Goal: Transaction & Acquisition: Purchase product/service

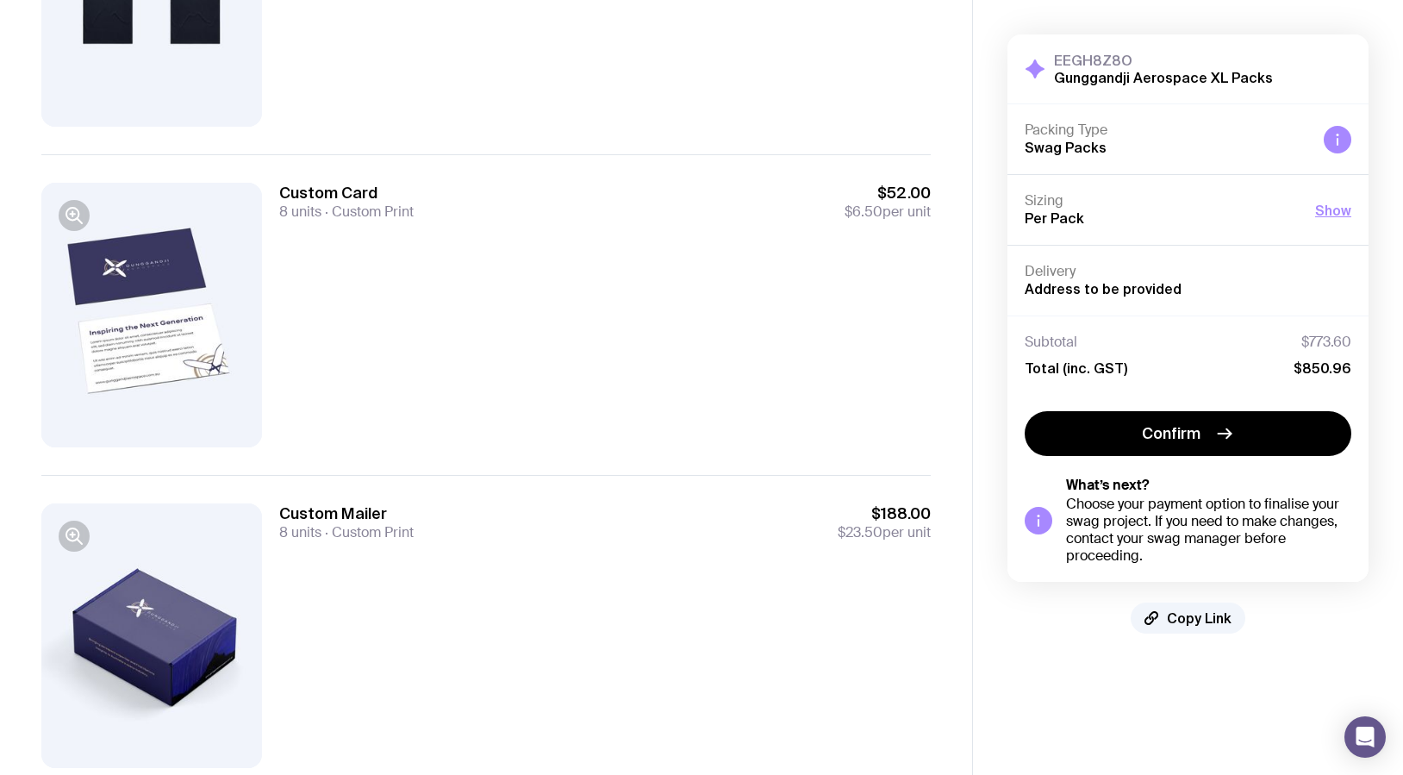
scroll to position [571, 0]
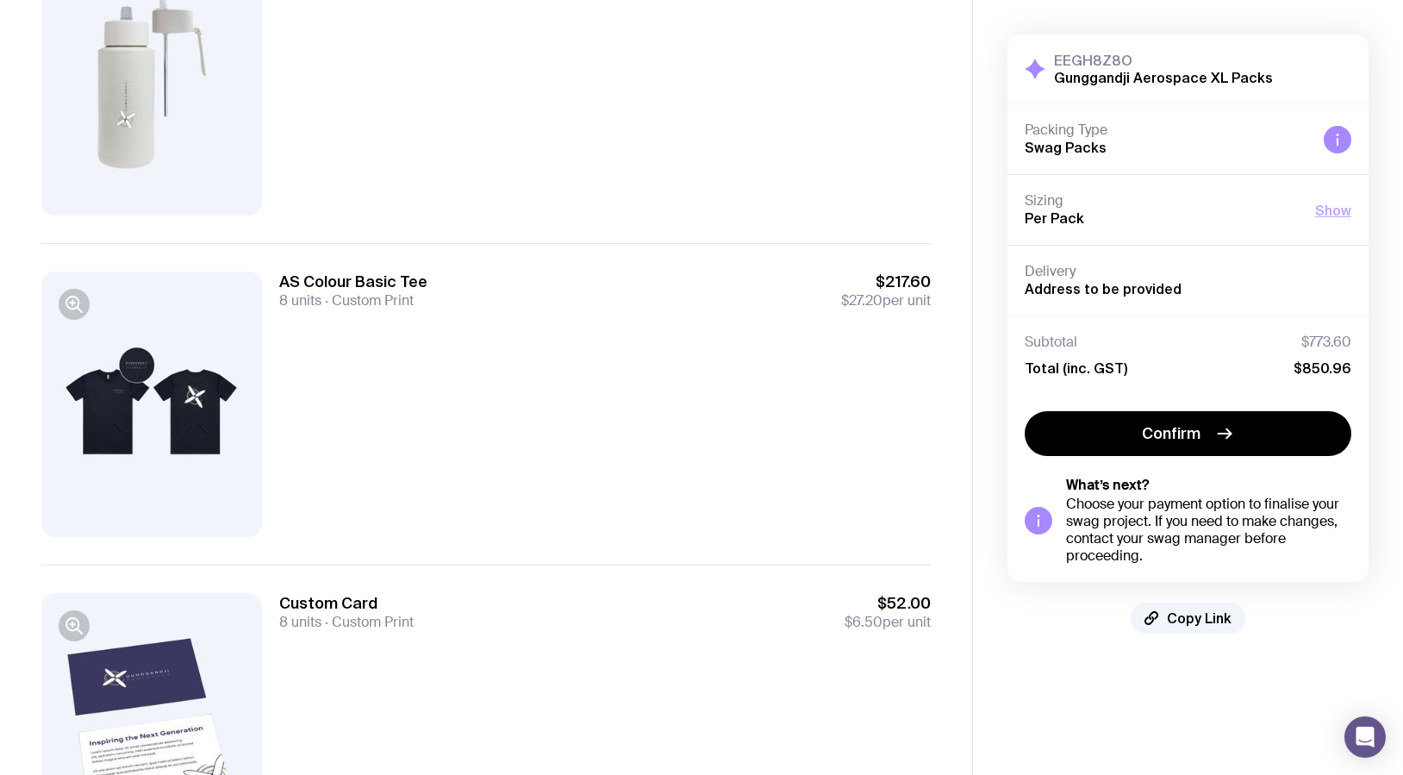
click at [1348, 215] on button "Show" at bounding box center [1333, 210] width 36 height 21
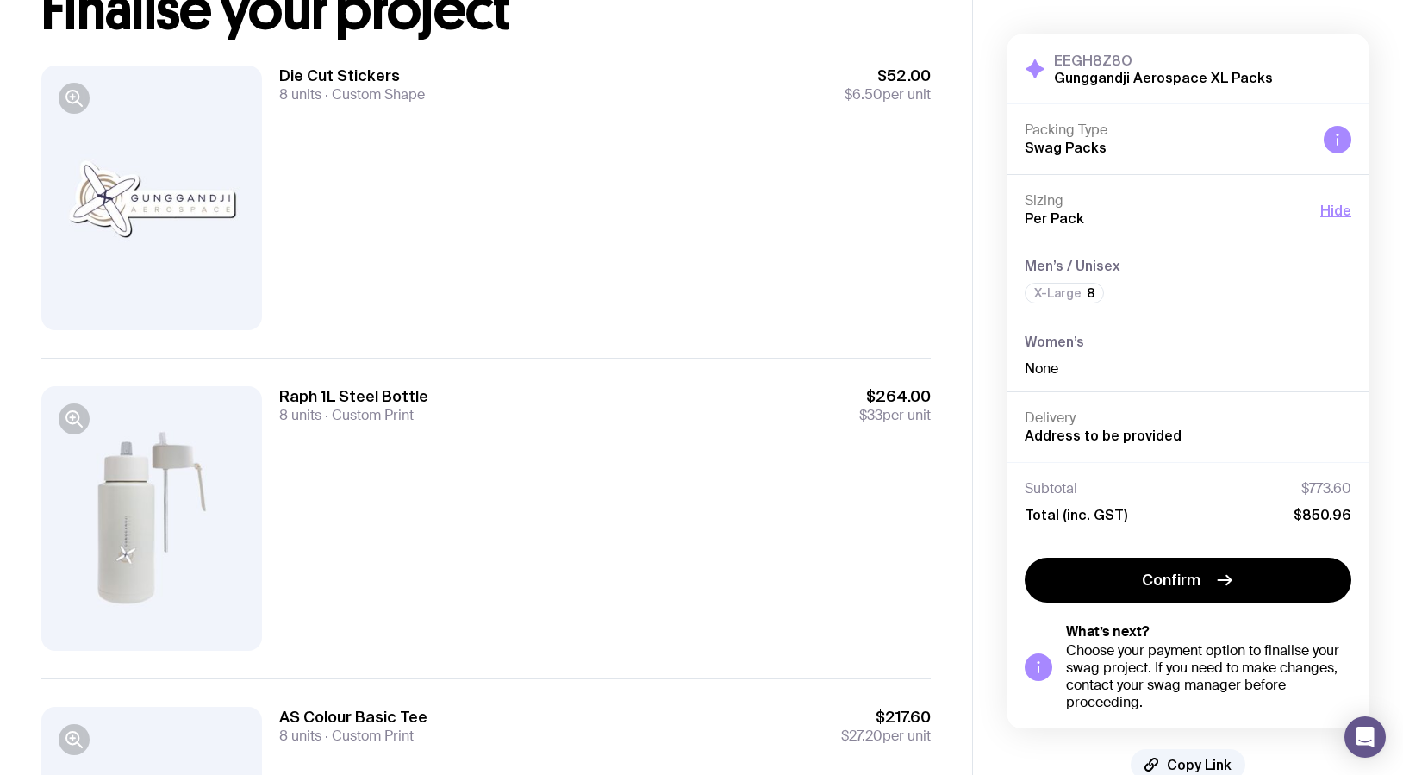
scroll to position [0, 0]
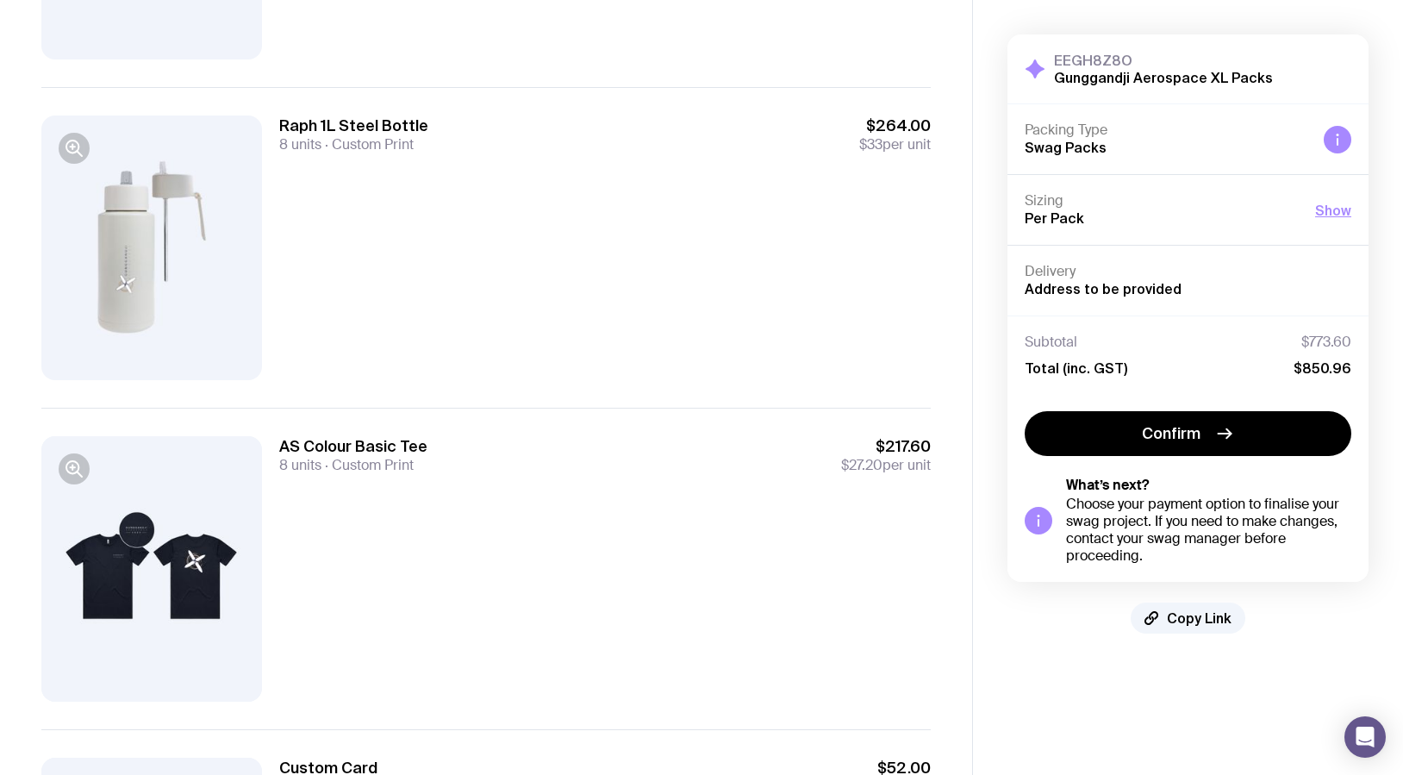
scroll to position [579, 0]
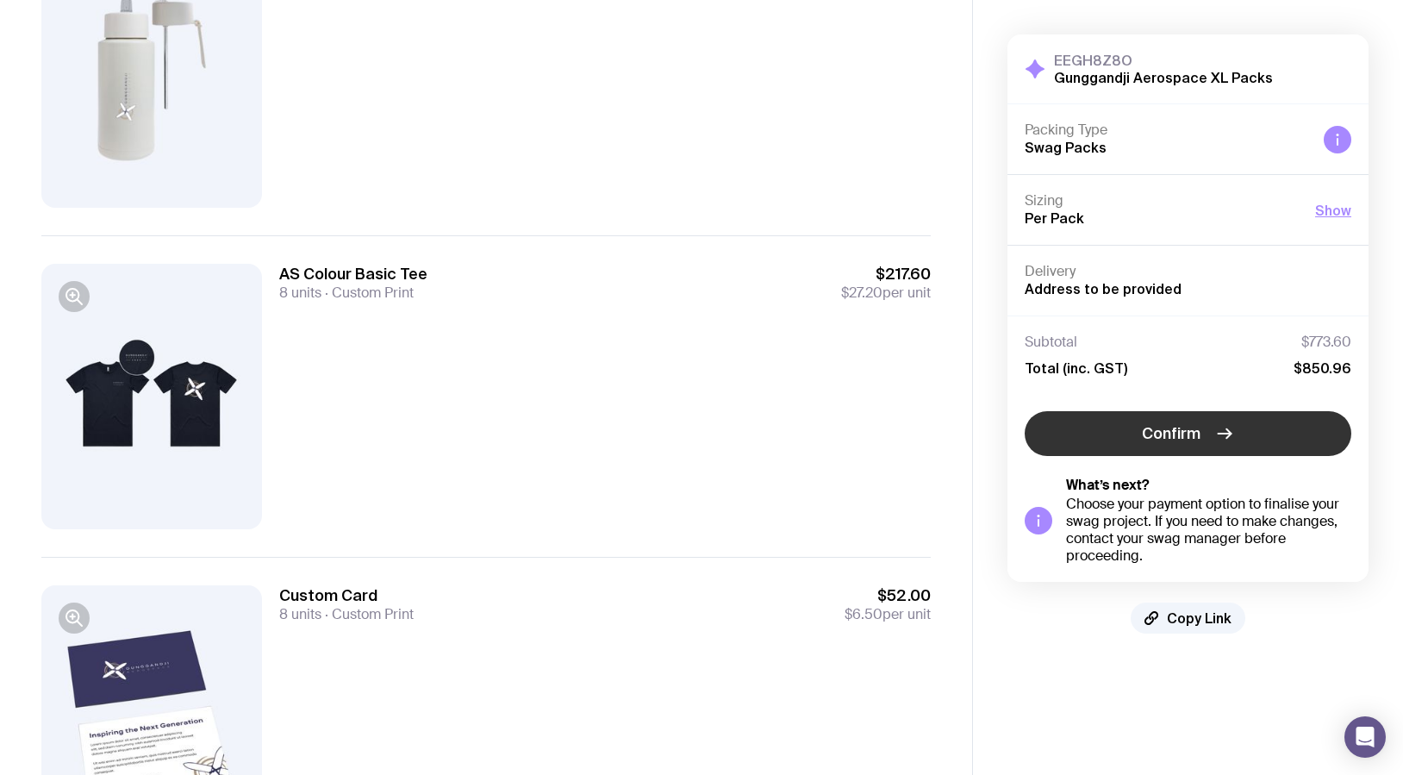
click at [1183, 439] on span "Confirm" at bounding box center [1171, 433] width 59 height 21
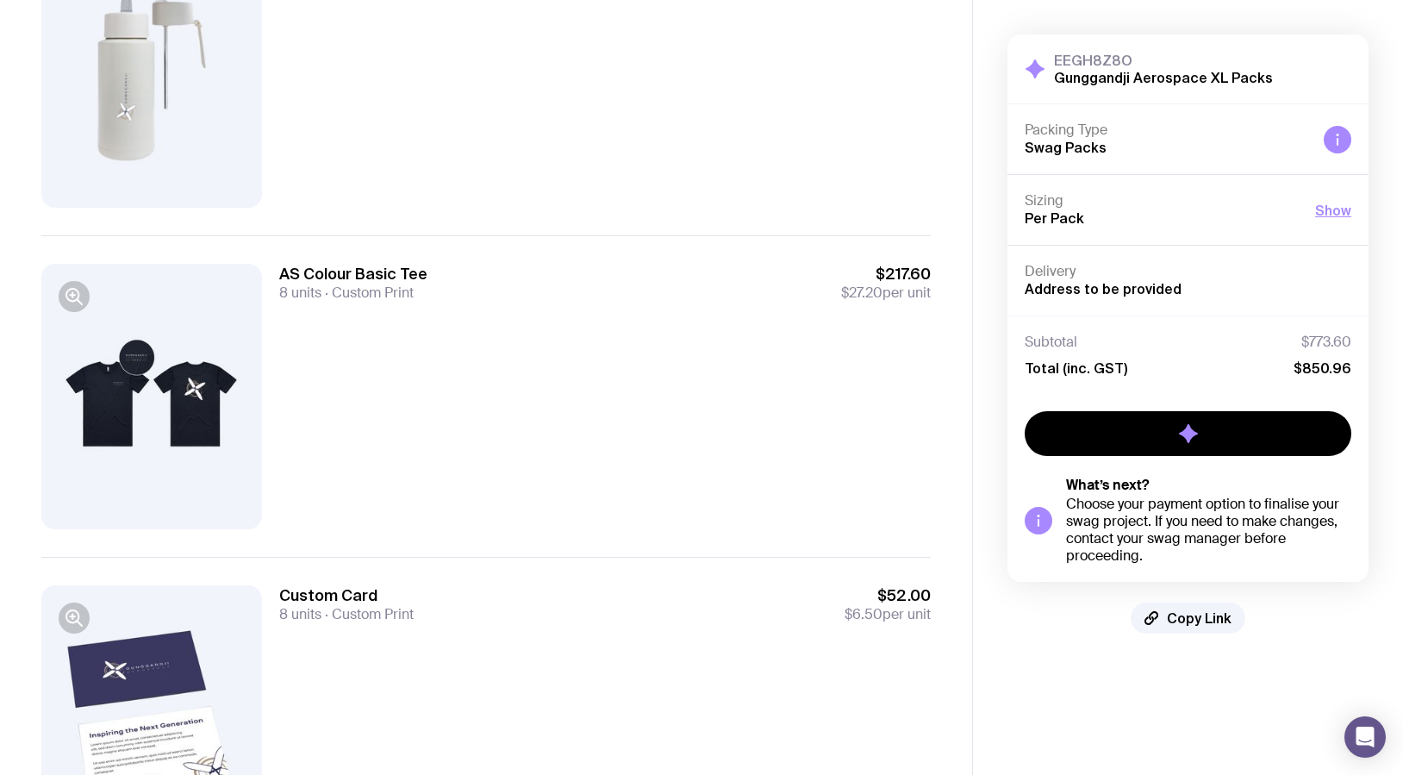
scroll to position [0, 0]
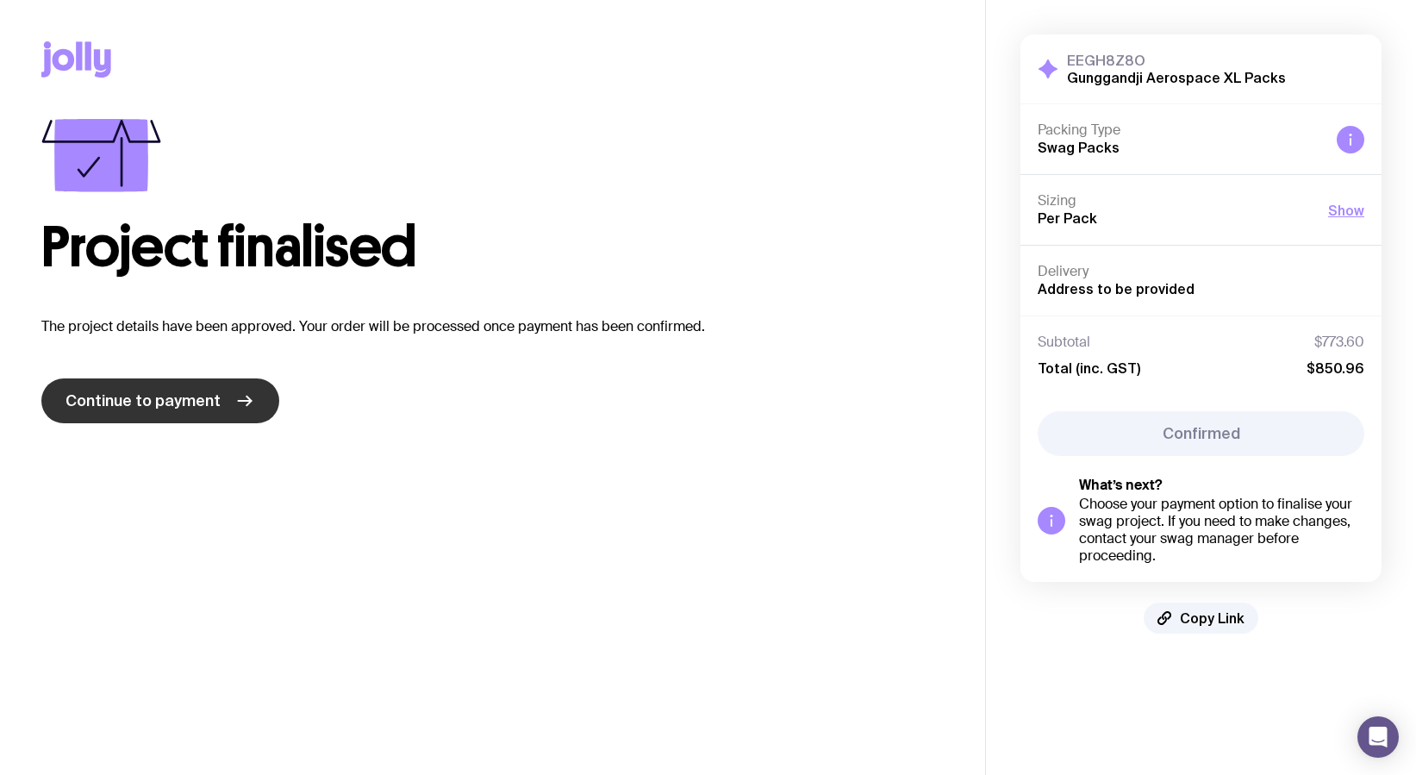
click at [171, 399] on span "Continue to payment" at bounding box center [142, 400] width 155 height 21
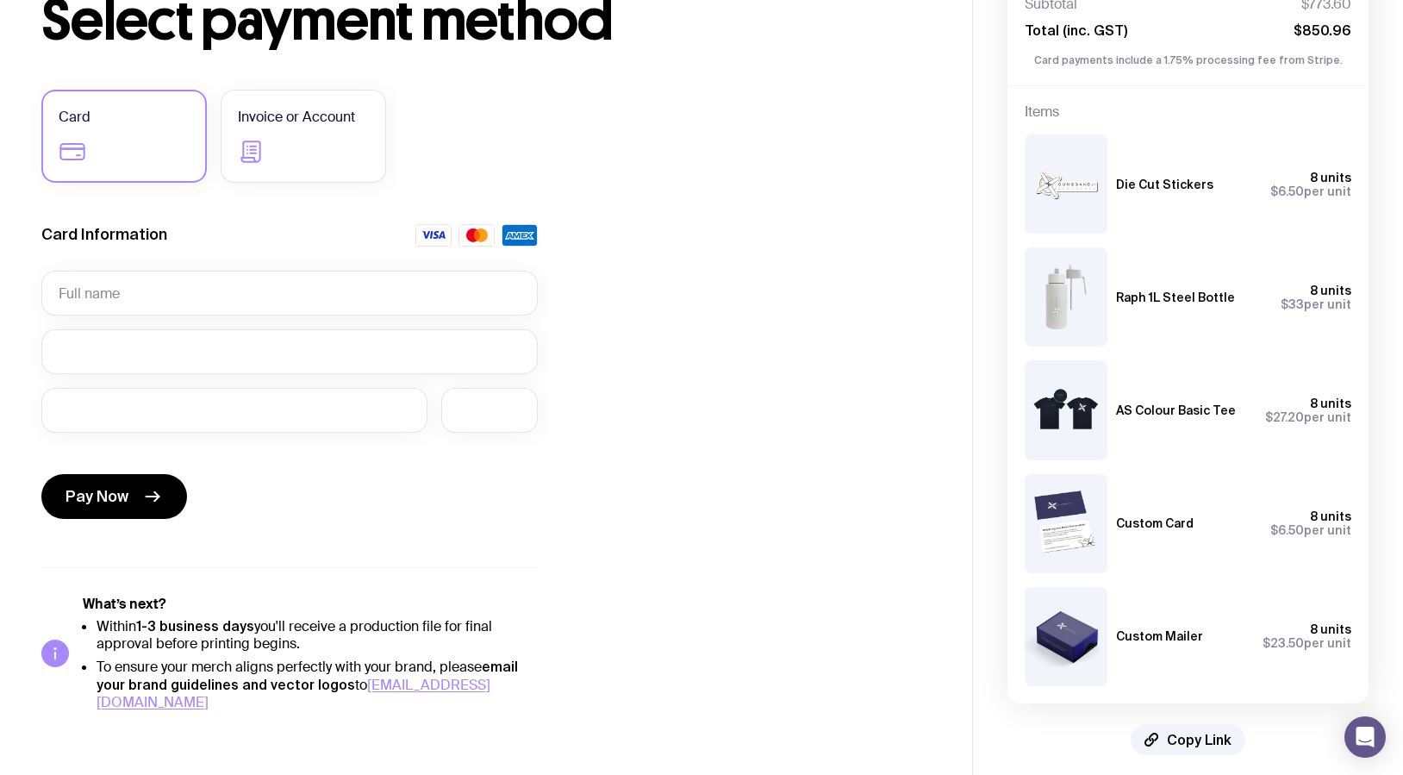
scroll to position [140, 0]
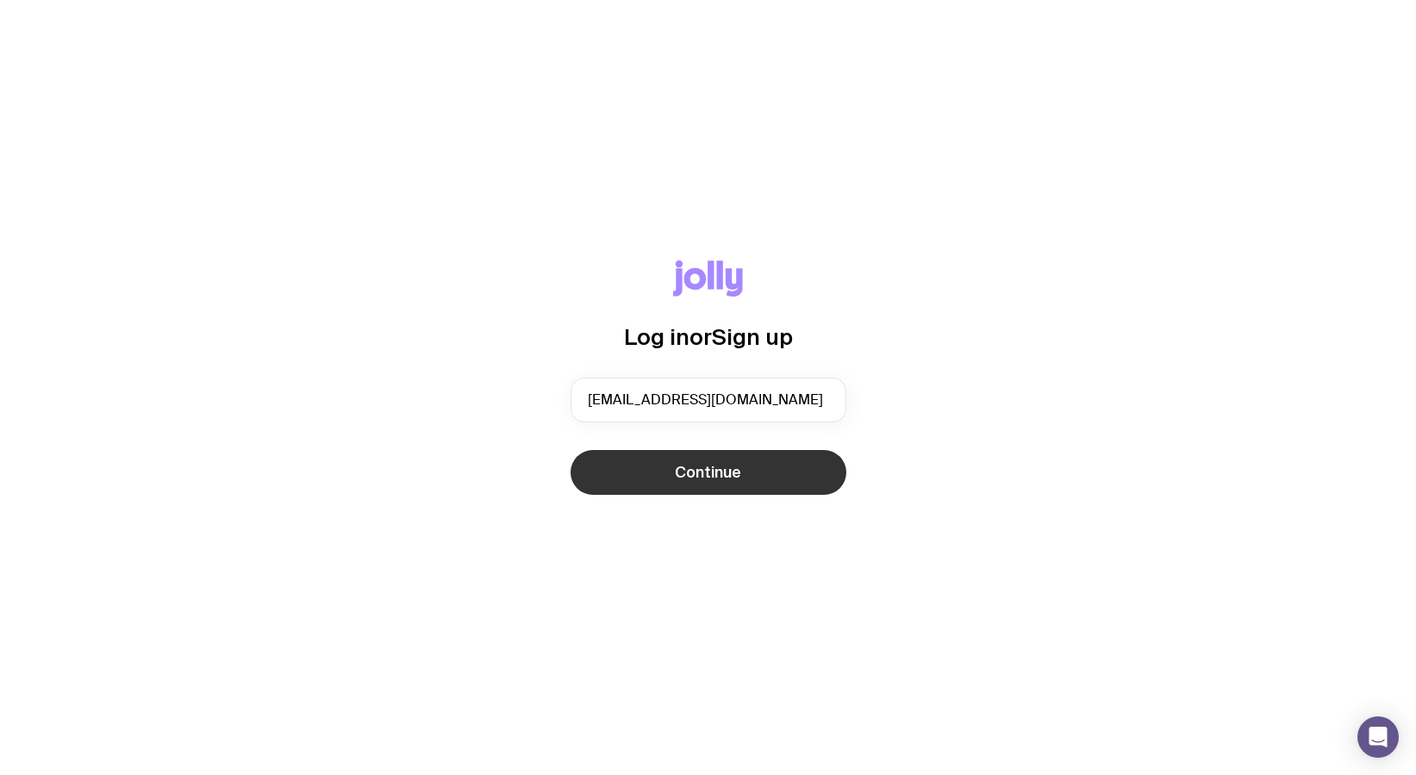
click at [688, 475] on span "Continue" at bounding box center [708, 472] width 66 height 21
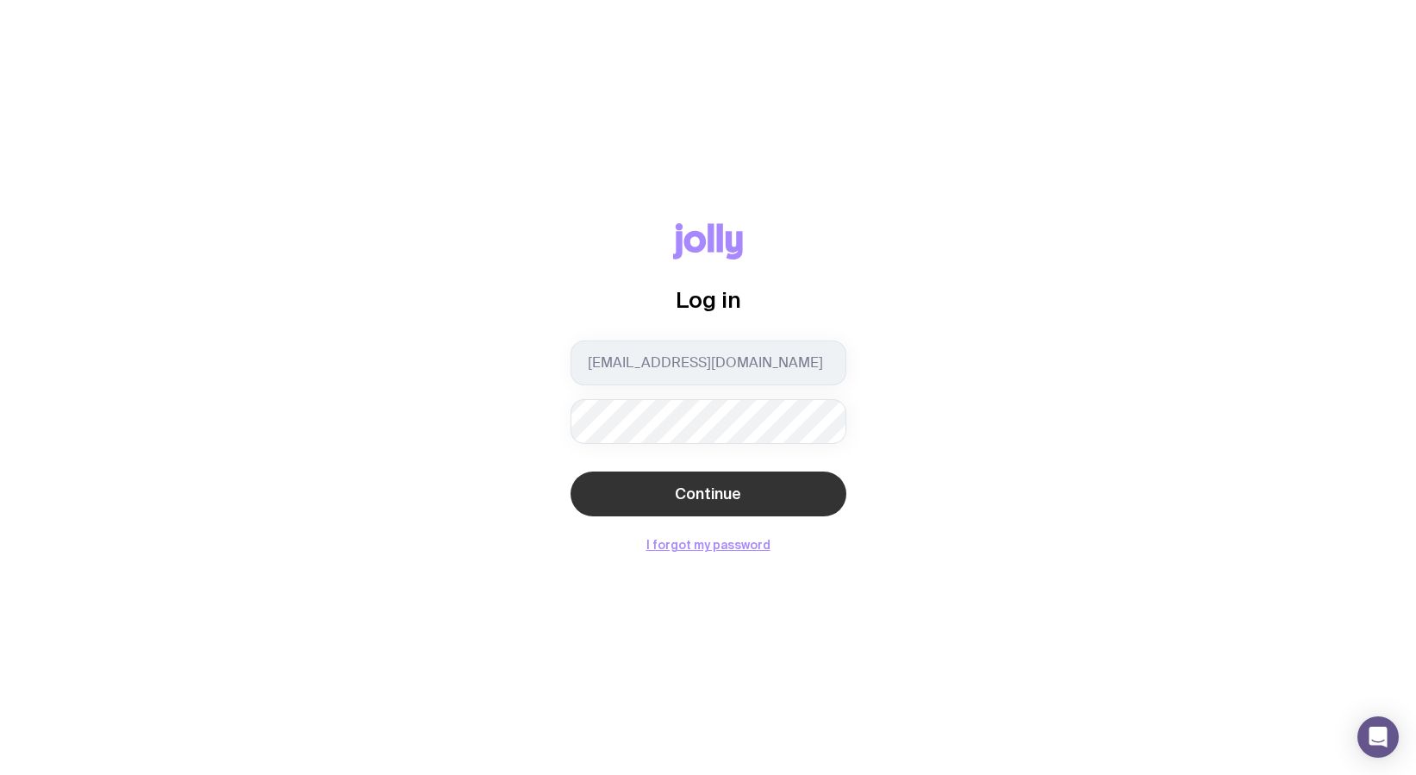
click at [693, 483] on span "Continue" at bounding box center [708, 493] width 66 height 21
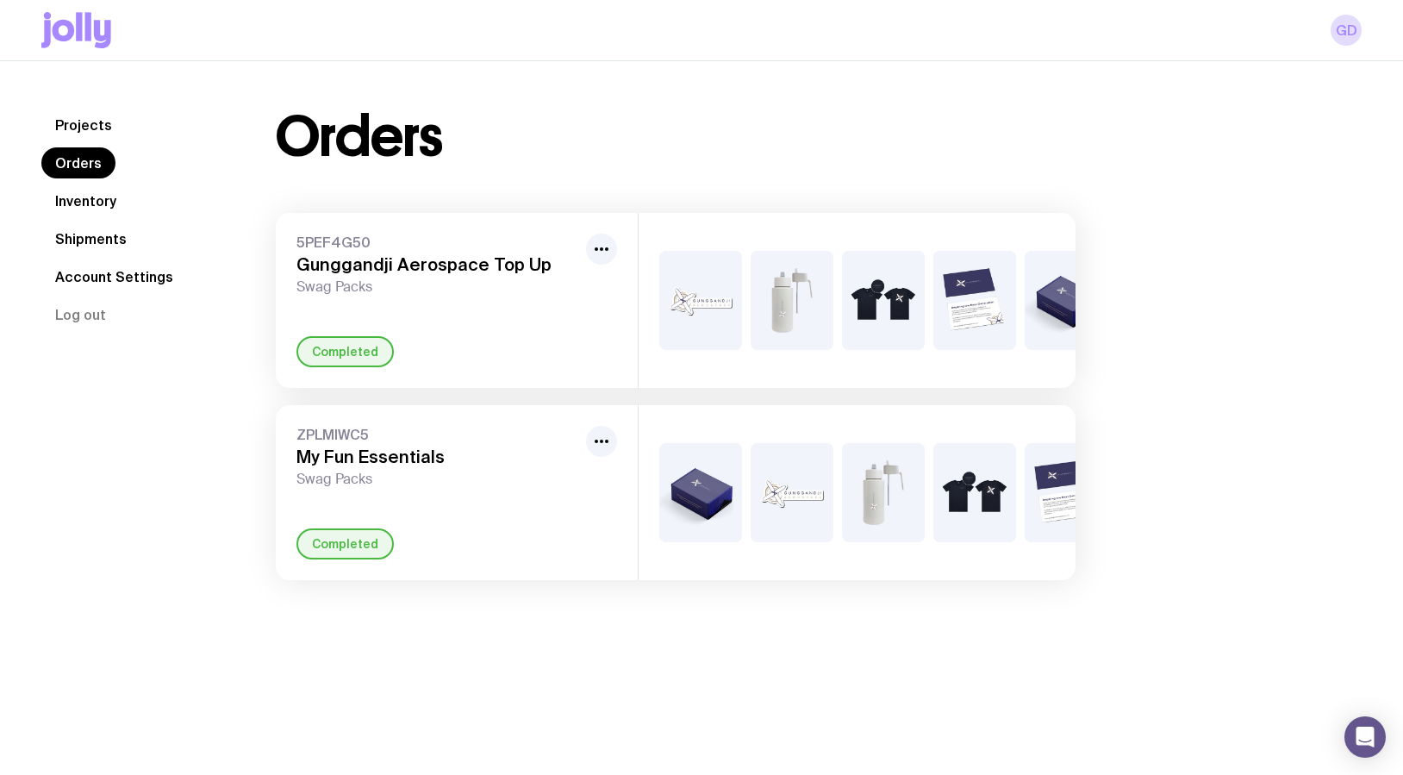
click at [61, 200] on link "Inventory" at bounding box center [85, 200] width 89 height 31
